Goal: Task Accomplishment & Management: Manage account settings

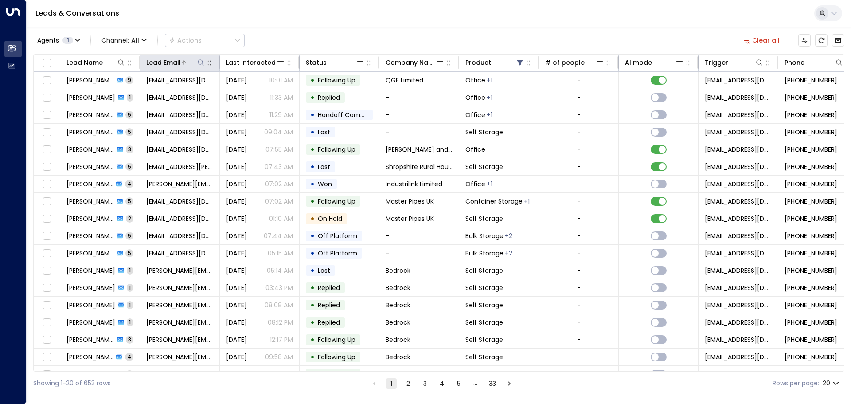
click at [200, 62] on icon at bounding box center [200, 62] width 7 height 7
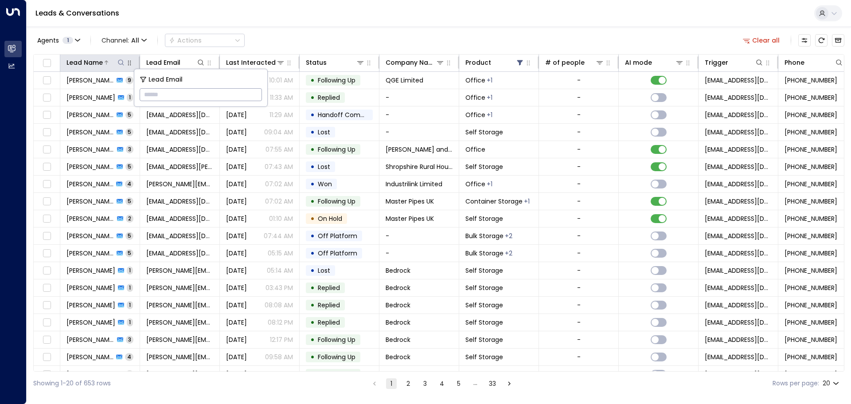
click at [122, 63] on icon at bounding box center [121, 62] width 7 height 7
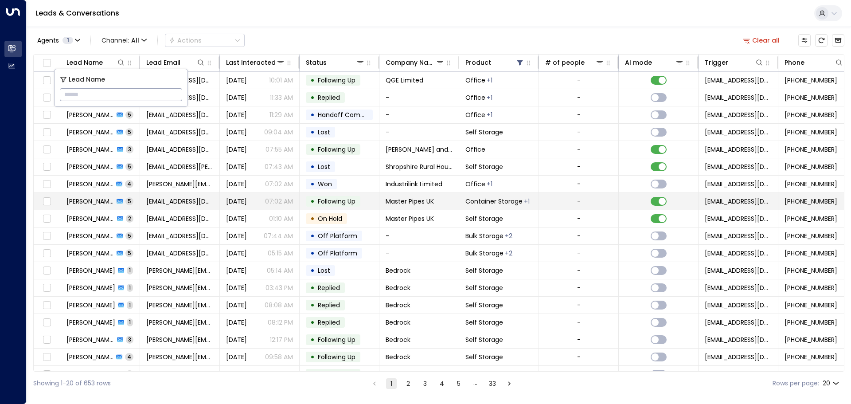
type input "**********"
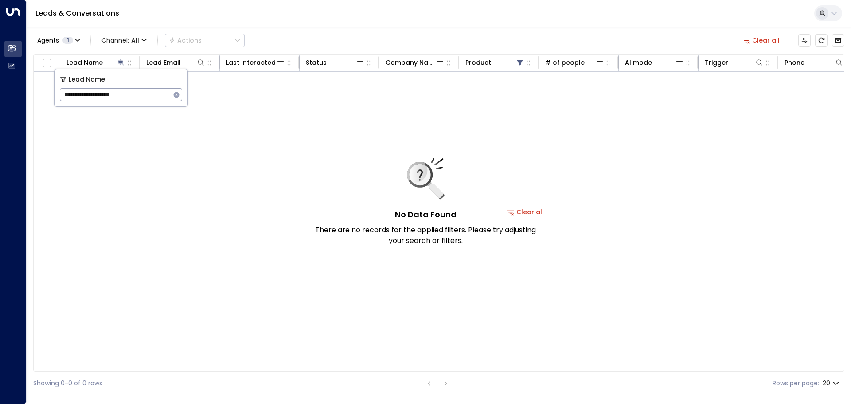
click at [539, 211] on button "Clear all" at bounding box center [526, 212] width 44 height 12
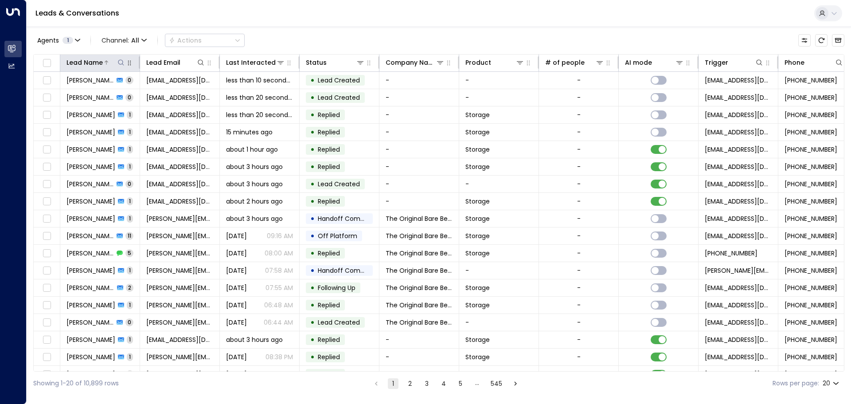
click at [122, 61] on icon at bounding box center [121, 62] width 7 height 7
type input "**********"
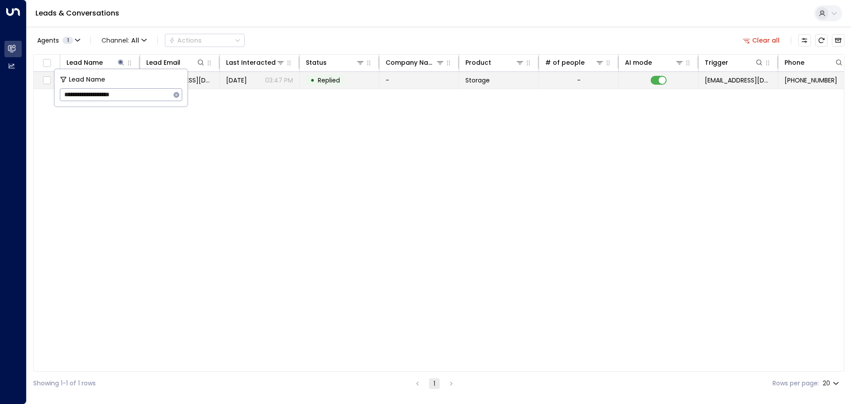
click at [225, 82] on td "[DATE] 03:47 PM" at bounding box center [260, 80] width 80 height 17
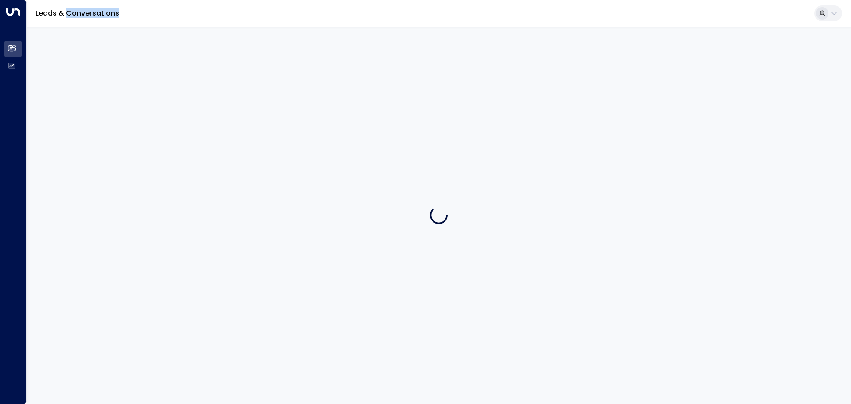
click at [225, 82] on div at bounding box center [439, 215] width 825 height 377
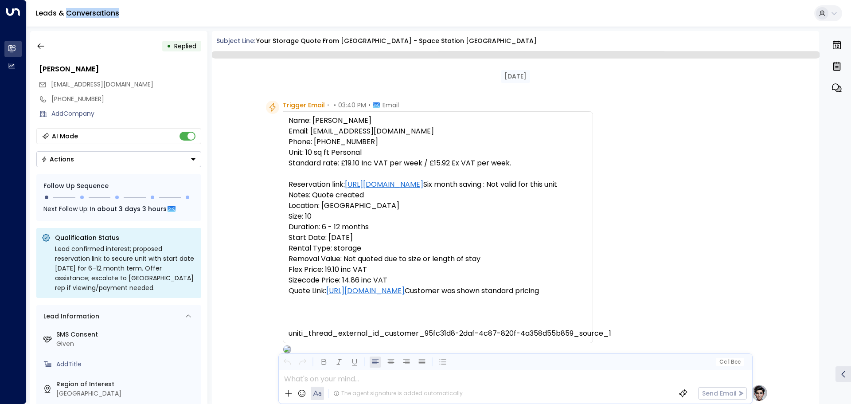
scroll to position [340, 0]
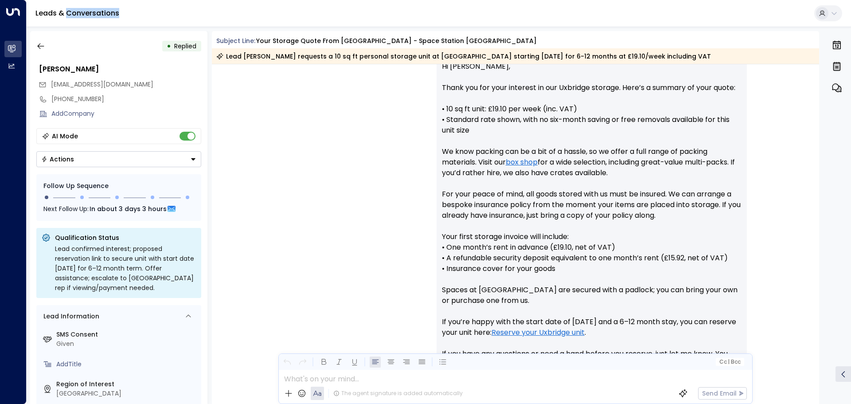
click at [195, 159] on icon "Button group with a nested menu" at bounding box center [193, 159] width 4 height 2
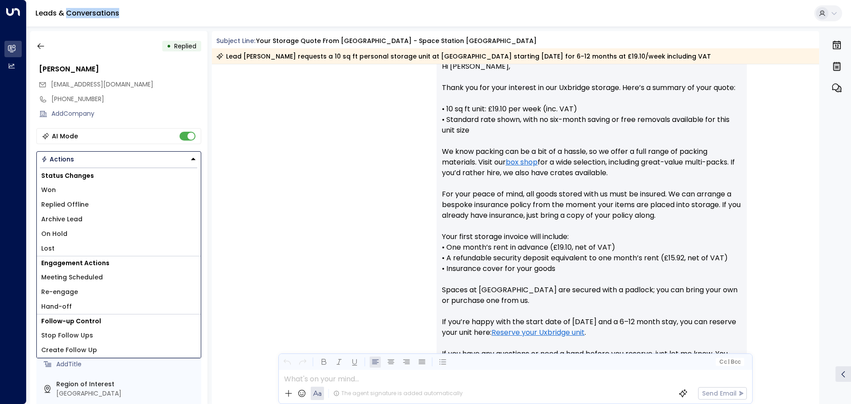
click at [66, 247] on li "Lost" at bounding box center [119, 248] width 164 height 15
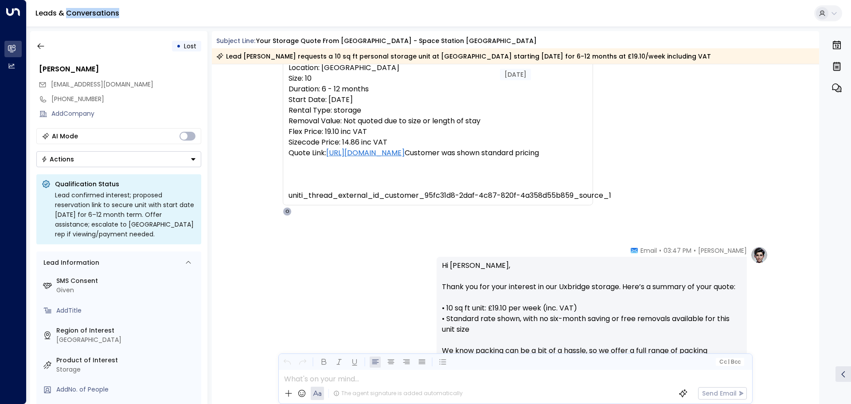
scroll to position [318, 0]
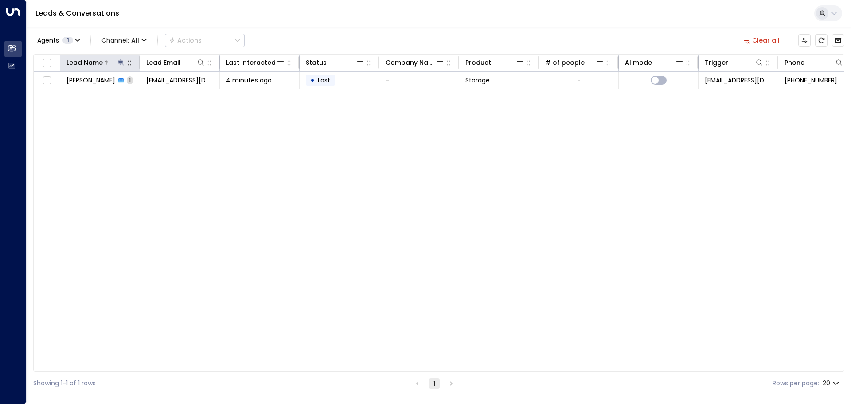
click at [120, 62] on icon at bounding box center [121, 62] width 6 height 6
click at [176, 94] on icon "button" at bounding box center [176, 94] width 7 height 7
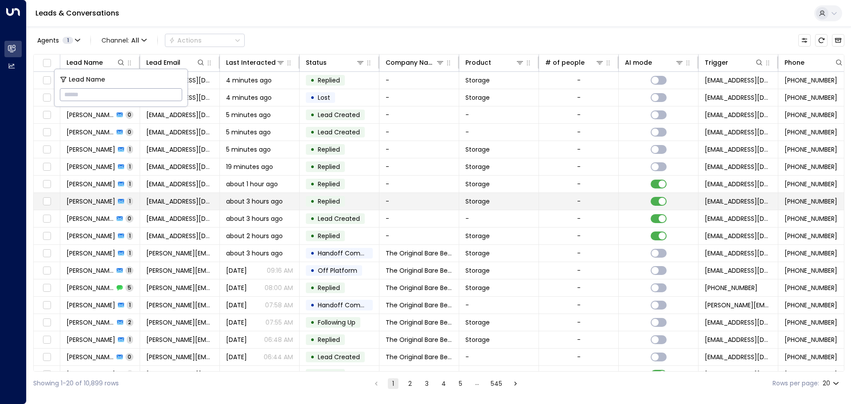
type input "**********"
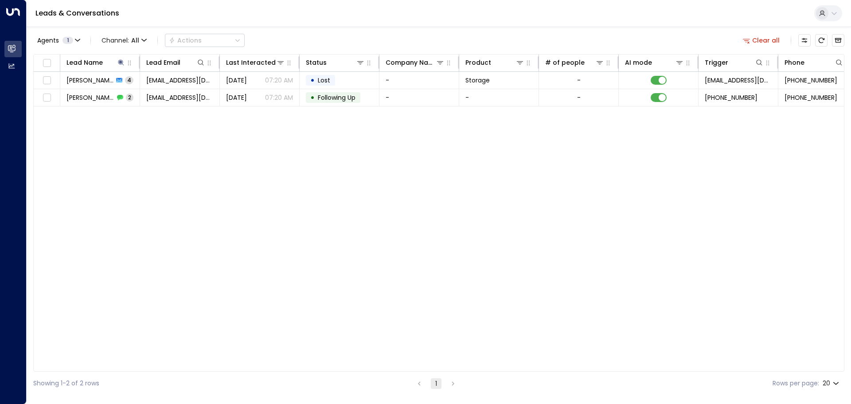
click at [222, 108] on div "Lead Name Lead Email Last Interacted Status Company Name Product # of people AI…" at bounding box center [438, 212] width 811 height 317
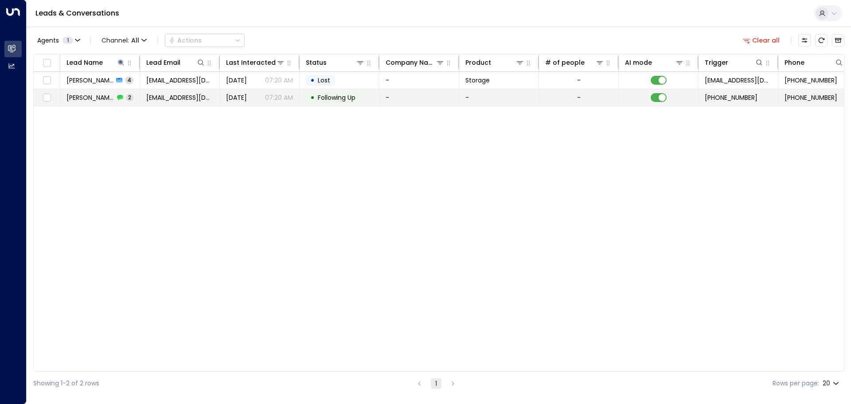
click at [117, 97] on icon at bounding box center [120, 97] width 6 height 5
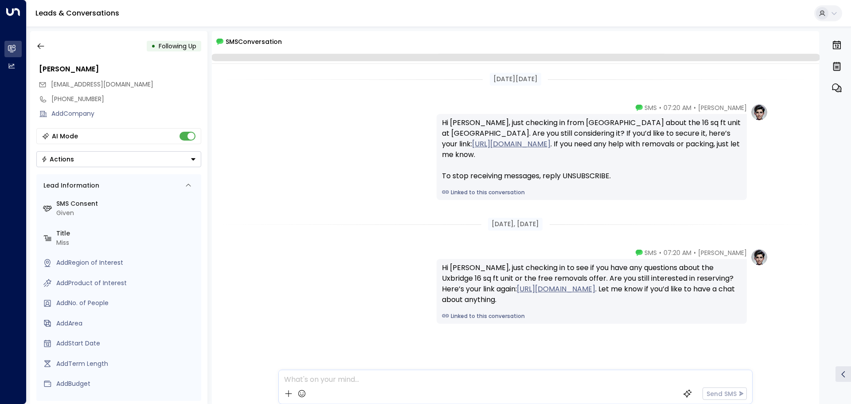
scroll to position [8, 0]
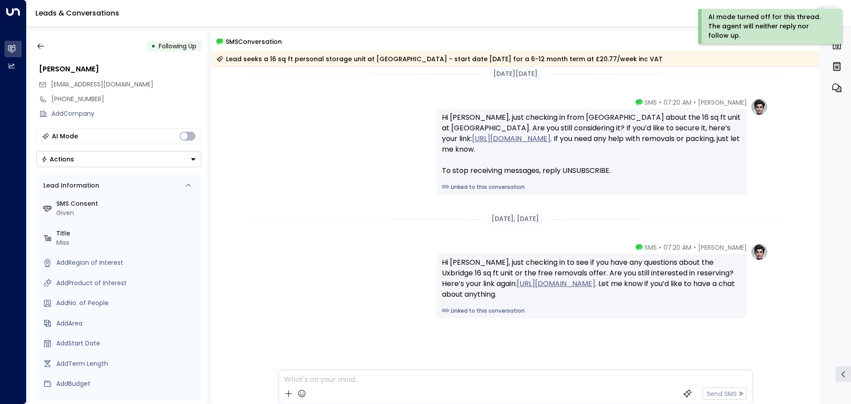
click at [194, 159] on icon "Button group with a nested menu" at bounding box center [193, 159] width 4 height 2
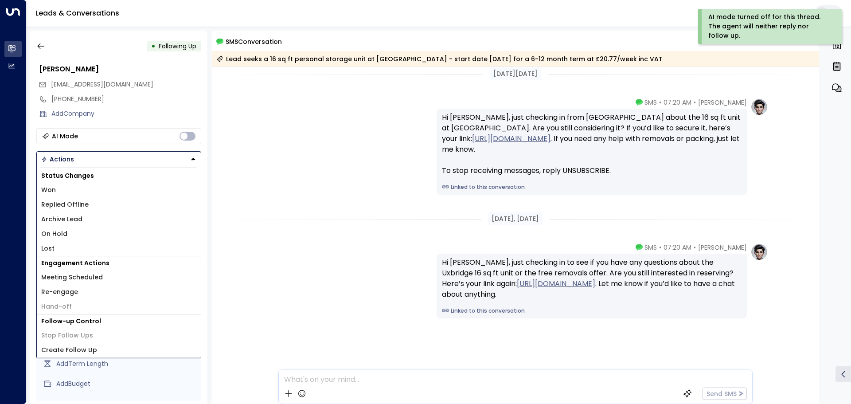
click at [64, 252] on li "Lost" at bounding box center [119, 248] width 164 height 15
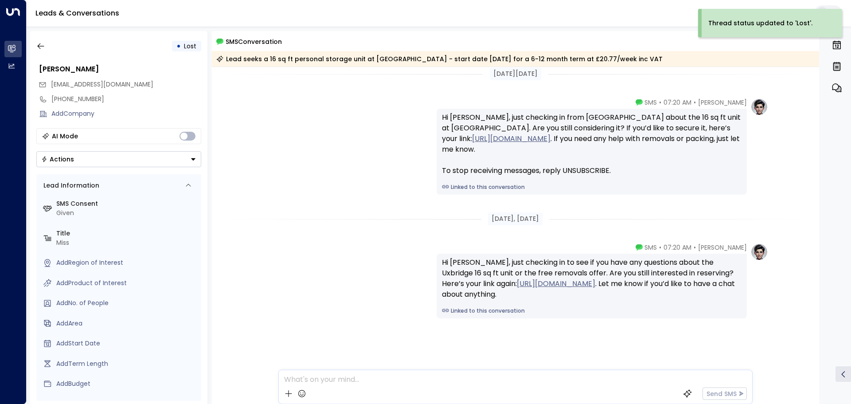
click at [192, 159] on icon "Button group with a nested menu" at bounding box center [193, 159] width 4 height 2
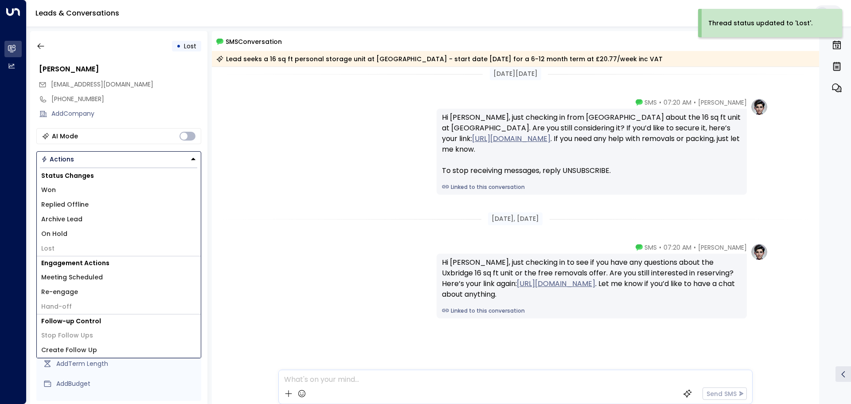
click at [63, 247] on li "Lost" at bounding box center [119, 248] width 164 height 15
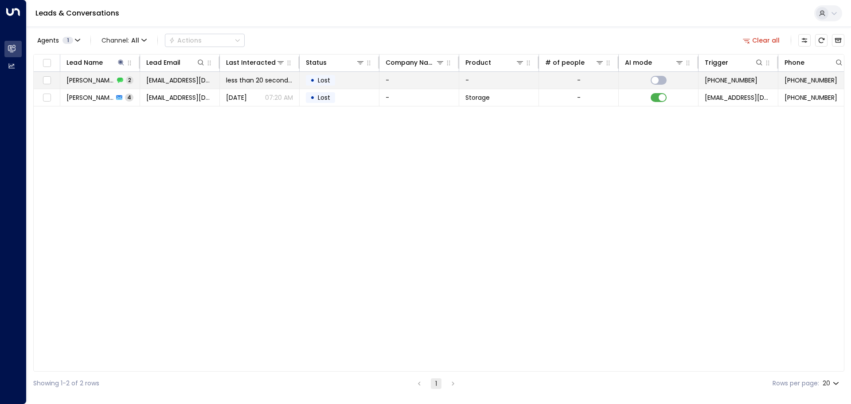
click at [99, 86] on td "[PERSON_NAME] 2" at bounding box center [100, 80] width 80 height 17
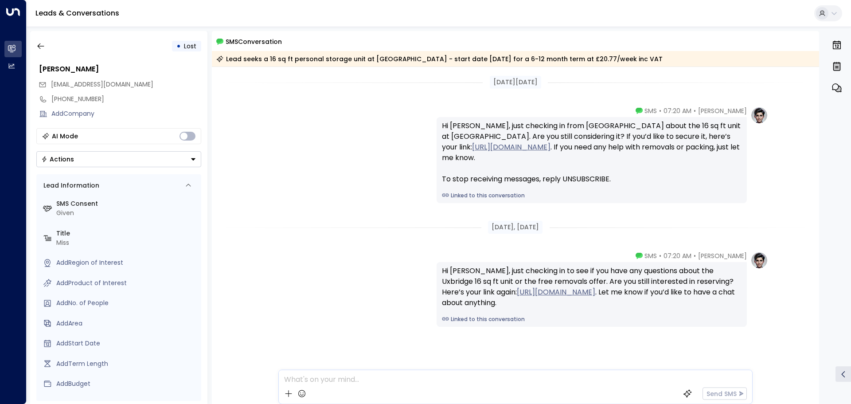
scroll to position [12, 0]
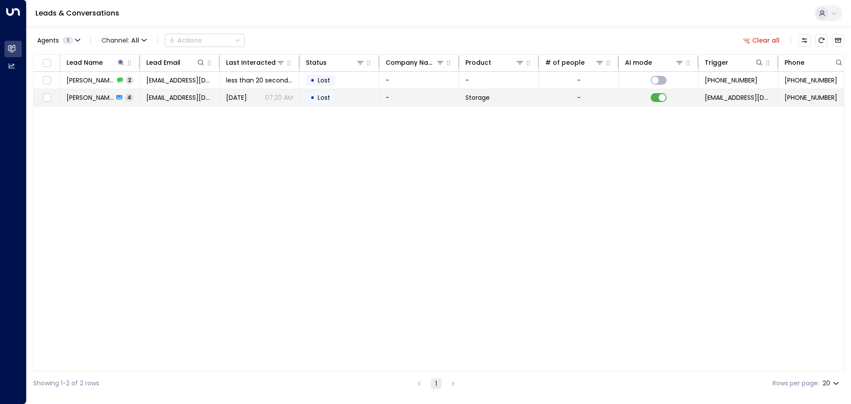
click at [233, 103] on td "[DATE] 07:20 AM" at bounding box center [260, 97] width 80 height 17
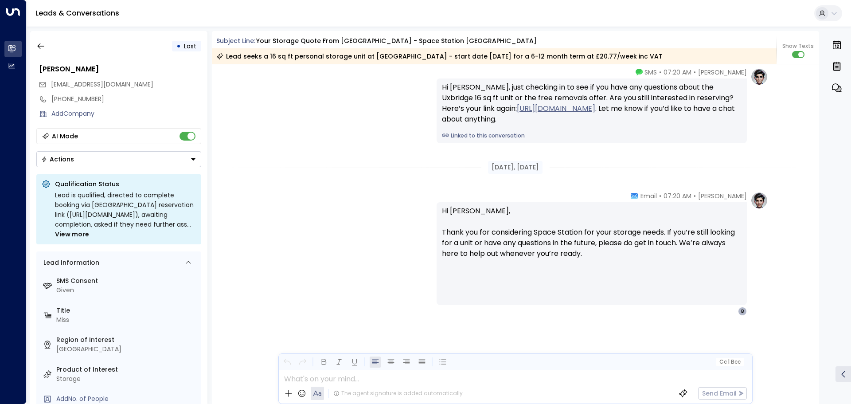
scroll to position [1261, 0]
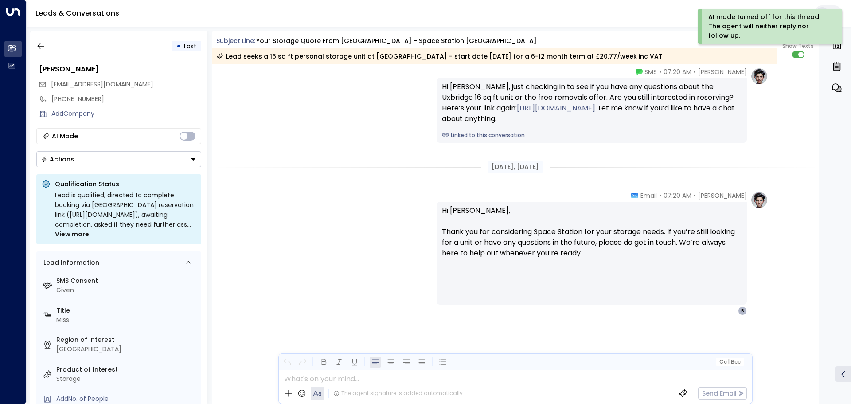
click at [194, 159] on icon "Button group with a nested menu" at bounding box center [193, 159] width 4 height 2
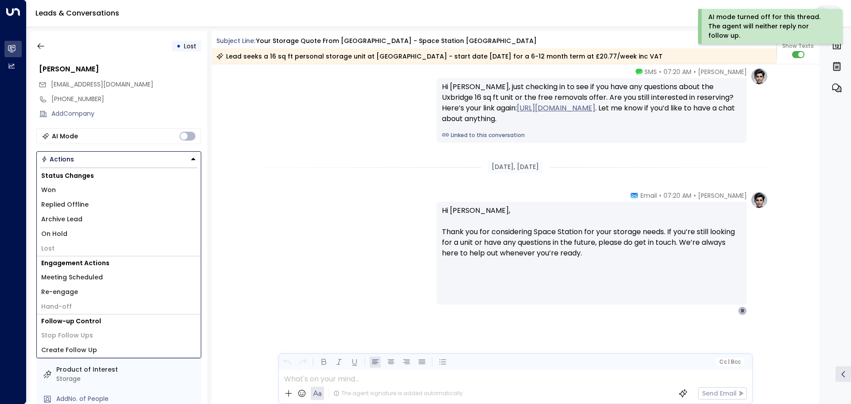
click at [84, 251] on li "Lost" at bounding box center [119, 248] width 164 height 15
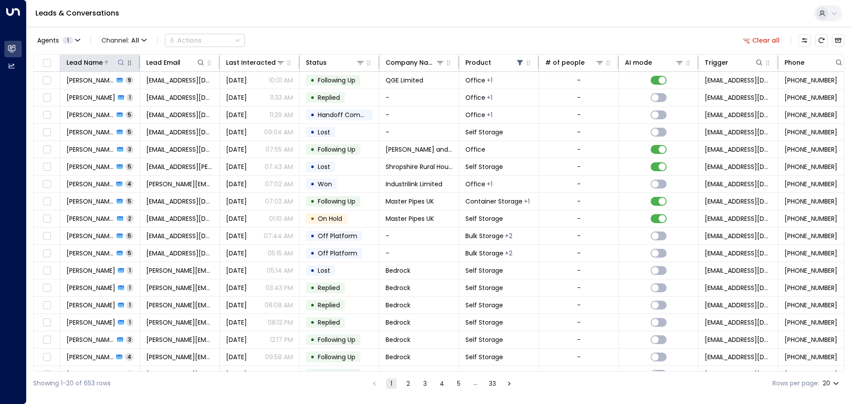
click at [120, 62] on icon at bounding box center [121, 62] width 7 height 7
type input "**********"
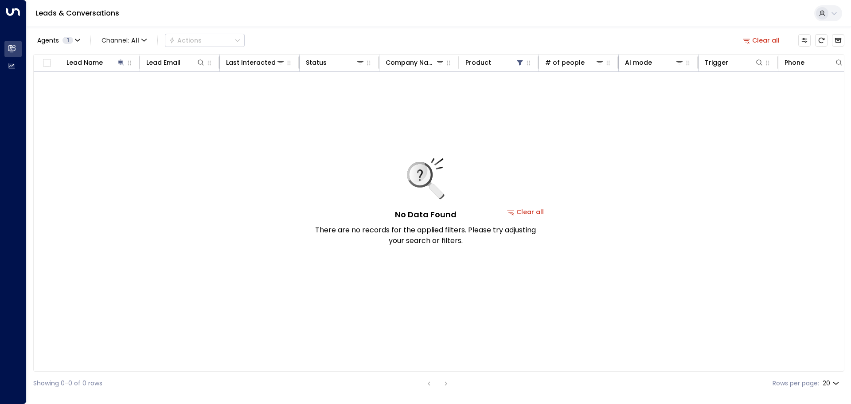
click at [536, 212] on div "No Data Found There are no records for the applied filters. Please try adjustin…" at bounding box center [426, 202] width 222 height 88
click at [538, 210] on button "Clear all" at bounding box center [526, 212] width 44 height 12
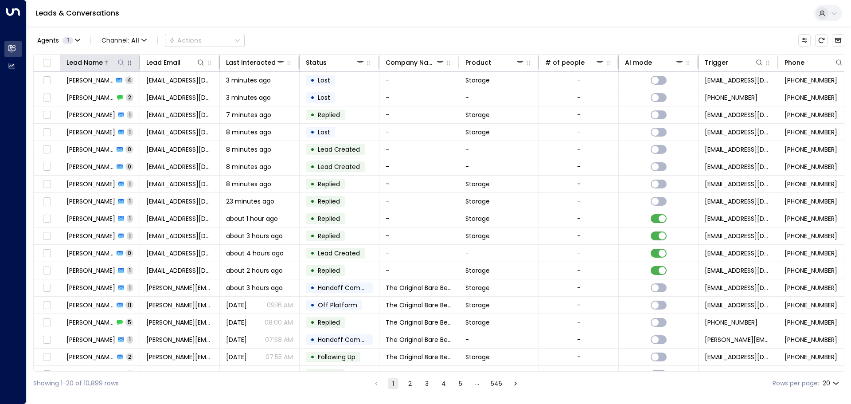
click at [120, 62] on icon at bounding box center [121, 62] width 7 height 7
type input "**********"
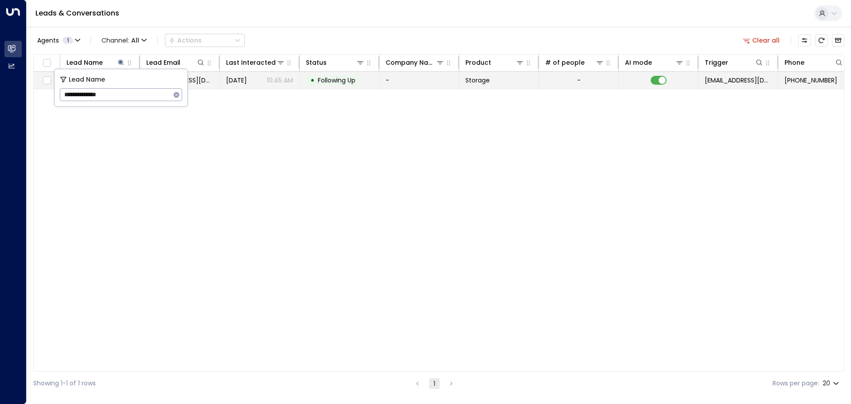
click at [264, 84] on div "Yesterday 10:45 AM" at bounding box center [259, 80] width 67 height 9
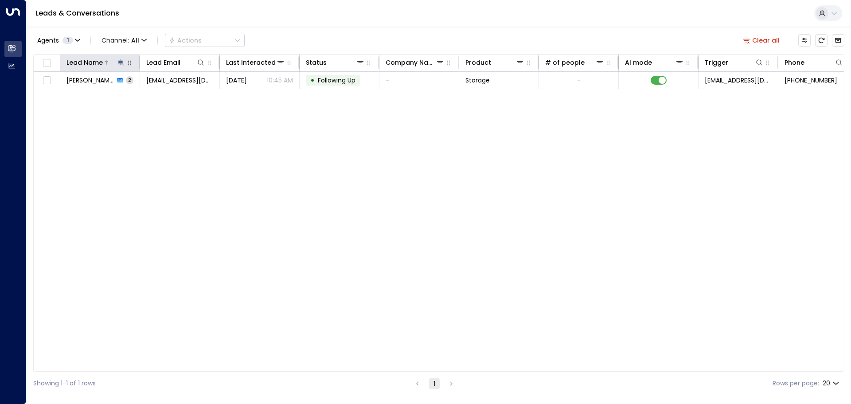
click at [119, 61] on icon at bounding box center [121, 62] width 7 height 7
click at [179, 93] on icon "button" at bounding box center [177, 95] width 6 height 6
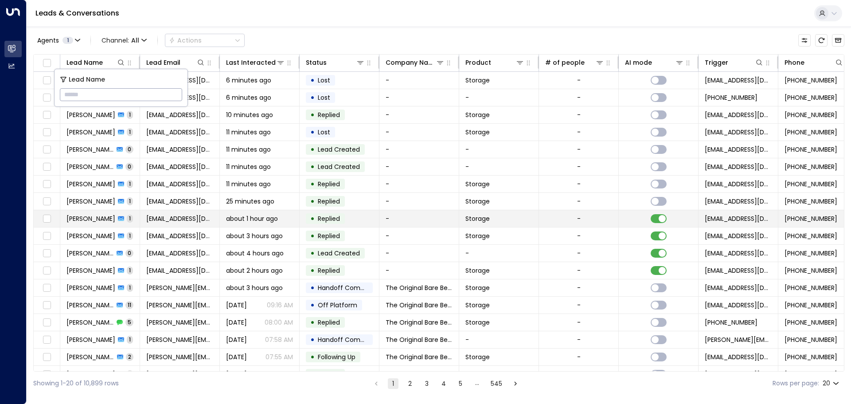
type input "**********"
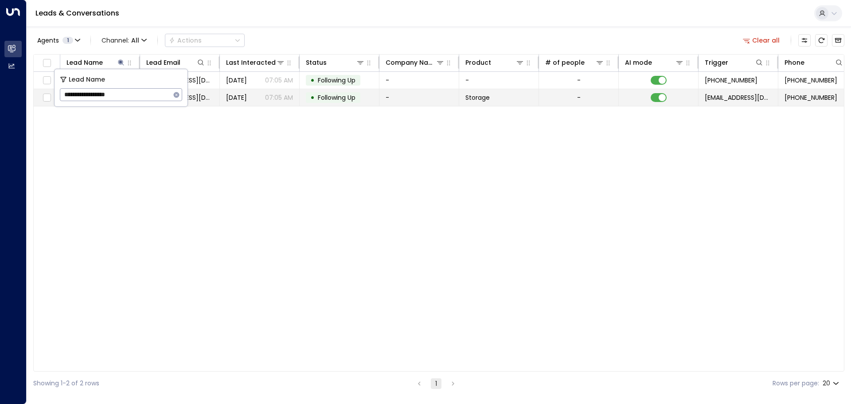
click at [237, 103] on td "Sep 01, 2025 07:05 AM" at bounding box center [260, 97] width 80 height 17
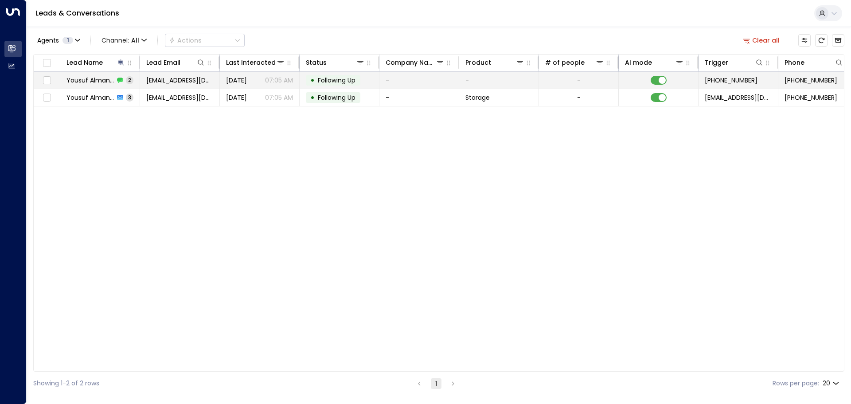
click at [136, 80] on td "Yousuf Almansur 2" at bounding box center [100, 80] width 80 height 17
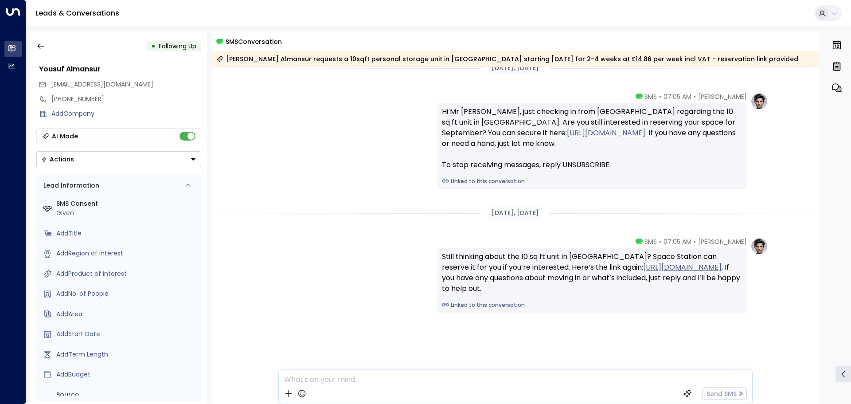
scroll to position [22, 0]
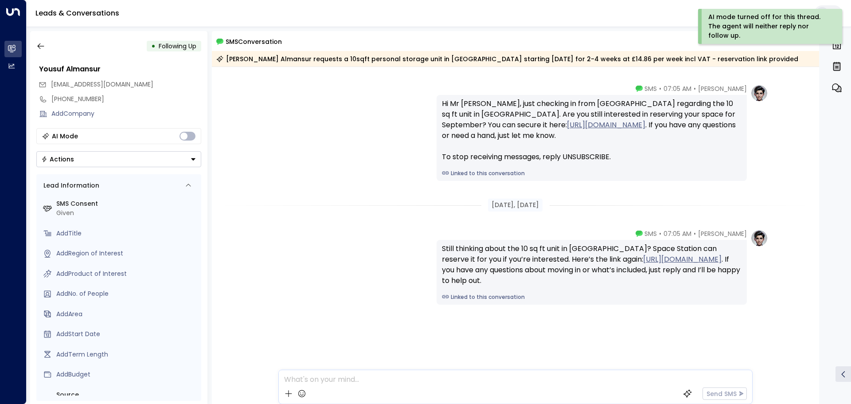
click at [194, 158] on icon "Button group with a nested menu" at bounding box center [193, 159] width 4 height 2
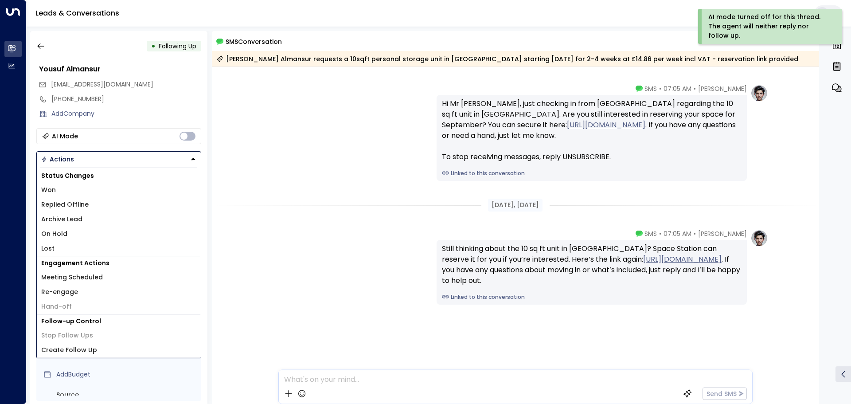
click at [96, 247] on li "Lost" at bounding box center [119, 248] width 164 height 15
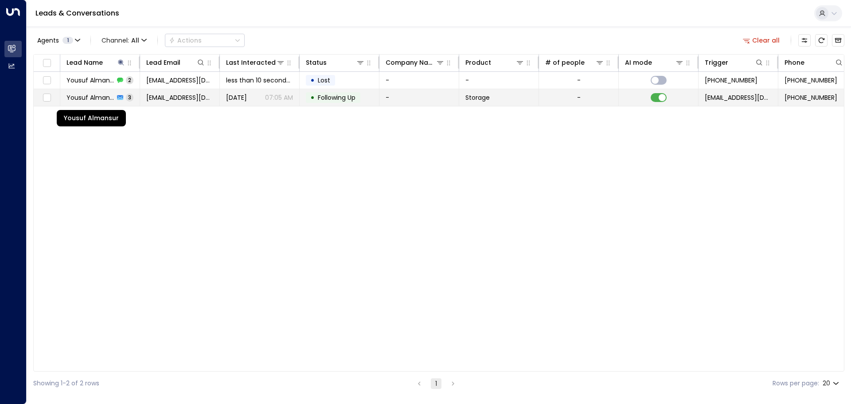
click at [79, 96] on span "Yousuf Almansur" at bounding box center [91, 97] width 48 height 9
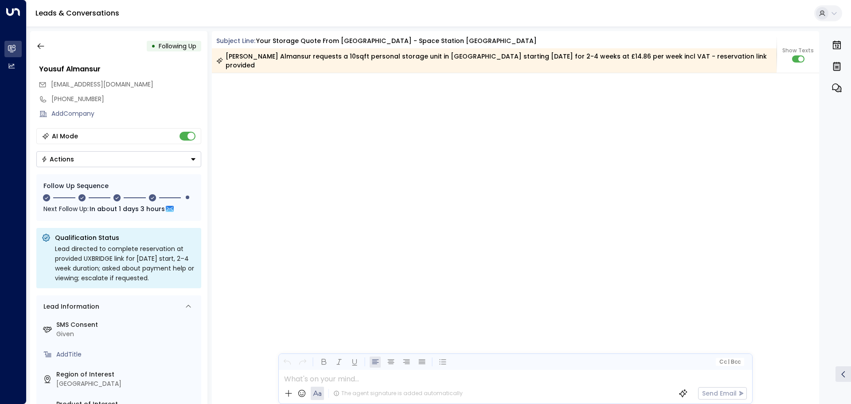
scroll to position [1447, 0]
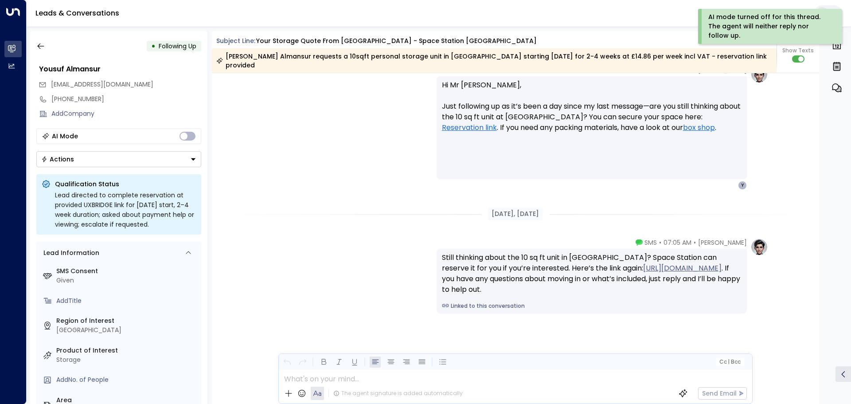
click at [193, 162] on button "Actions" at bounding box center [118, 159] width 165 height 16
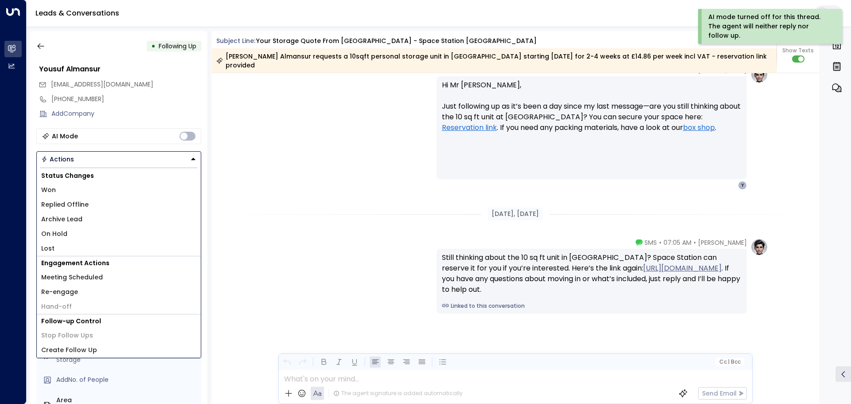
click at [72, 248] on li "Lost" at bounding box center [119, 248] width 164 height 15
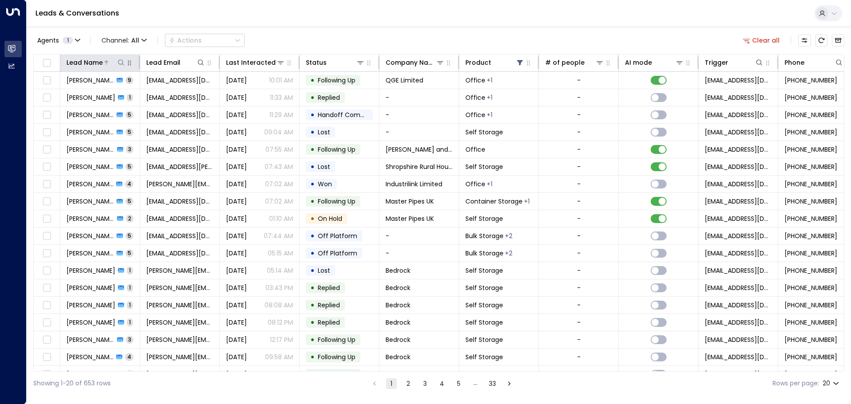
click at [122, 64] on icon at bounding box center [121, 62] width 6 height 6
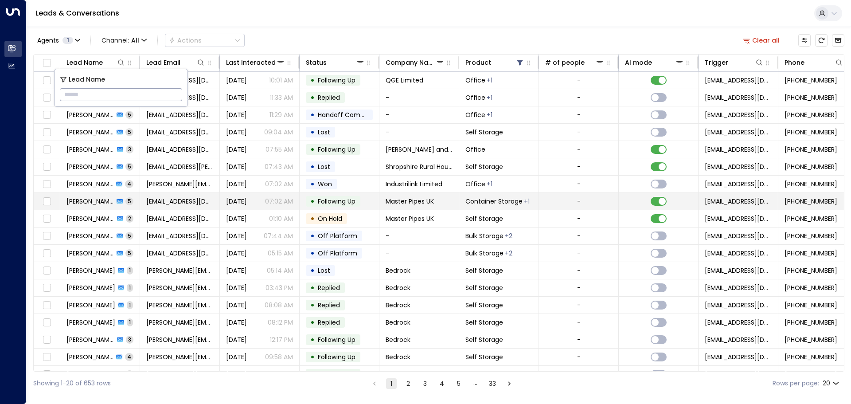
type input "**********"
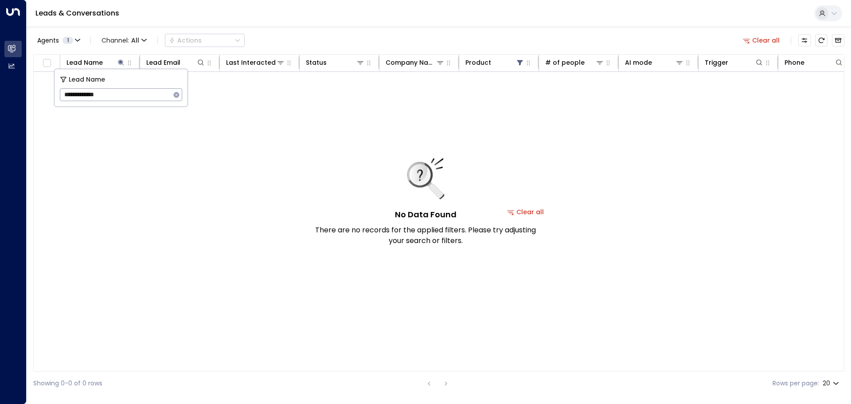
click at [319, 212] on button "Clear all" at bounding box center [526, 212] width 44 height 12
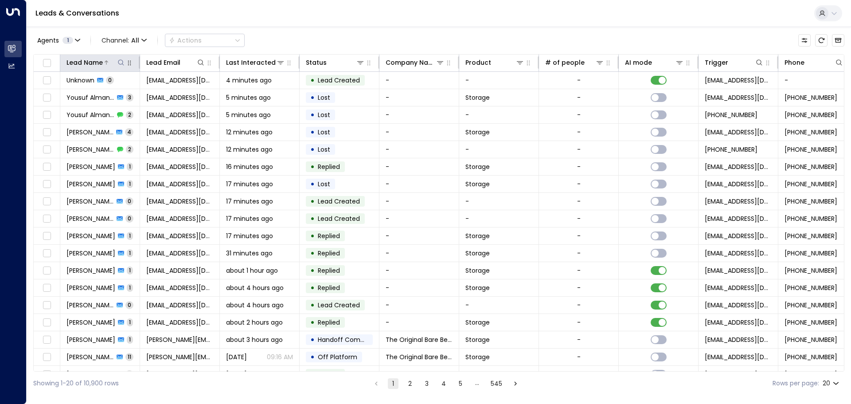
click at [124, 62] on icon at bounding box center [121, 62] width 7 height 7
type input "**********"
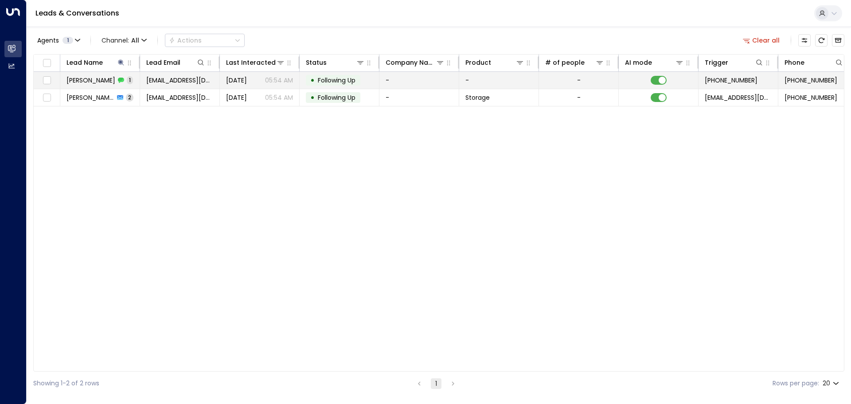
click at [264, 77] on div "Yesterday 05:54 AM" at bounding box center [259, 80] width 67 height 9
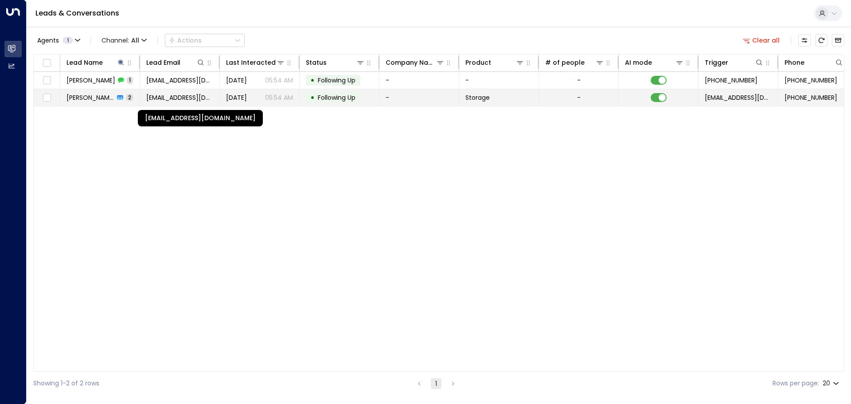
click at [207, 99] on span "jcole@esglimited.com" at bounding box center [179, 97] width 67 height 9
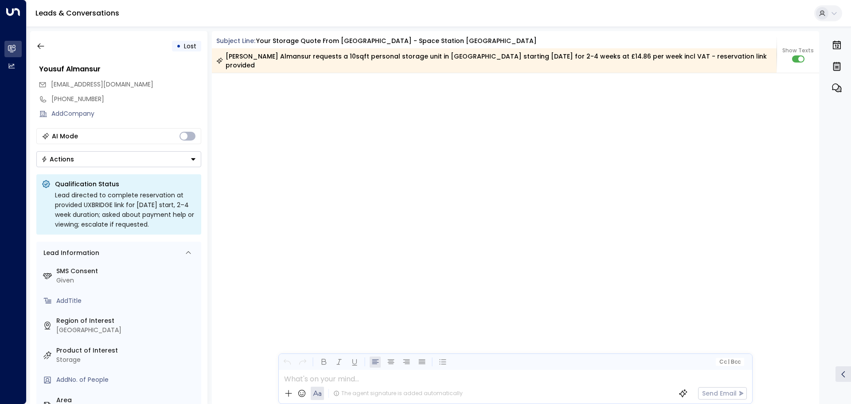
scroll to position [1447, 0]
